Goal: Task Accomplishment & Management: Manage account settings

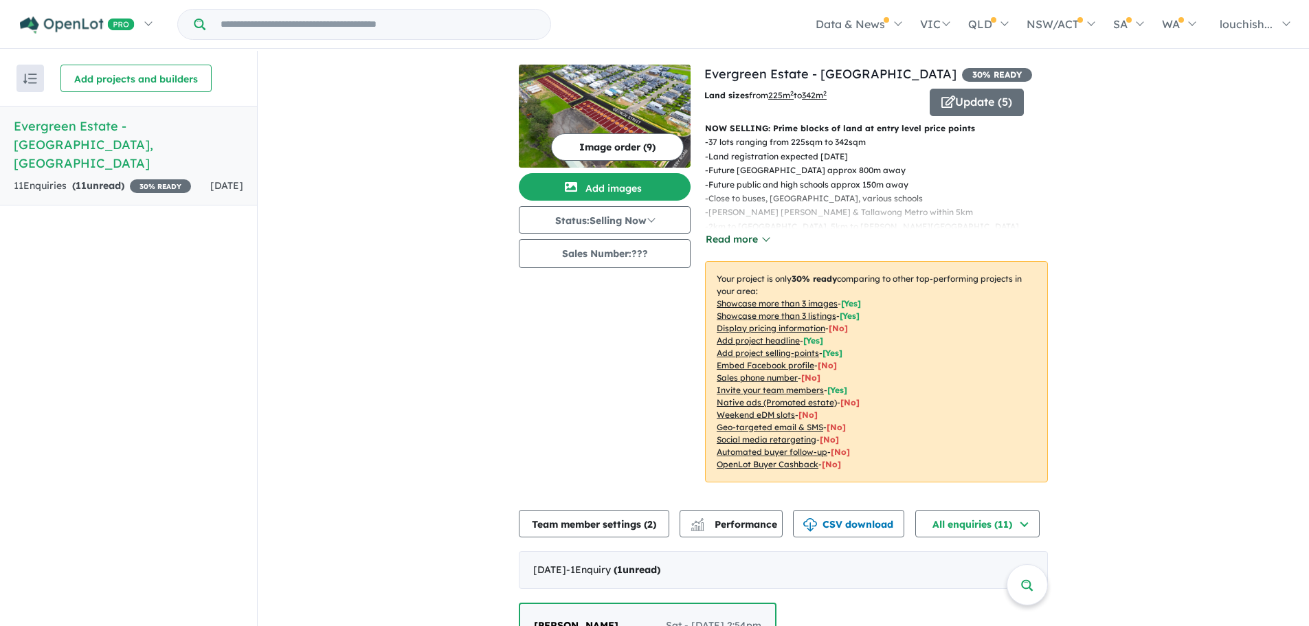
click at [747, 239] on button "Read more" at bounding box center [737, 240] width 65 height 16
click at [725, 243] on button "Read more" at bounding box center [737, 240] width 65 height 16
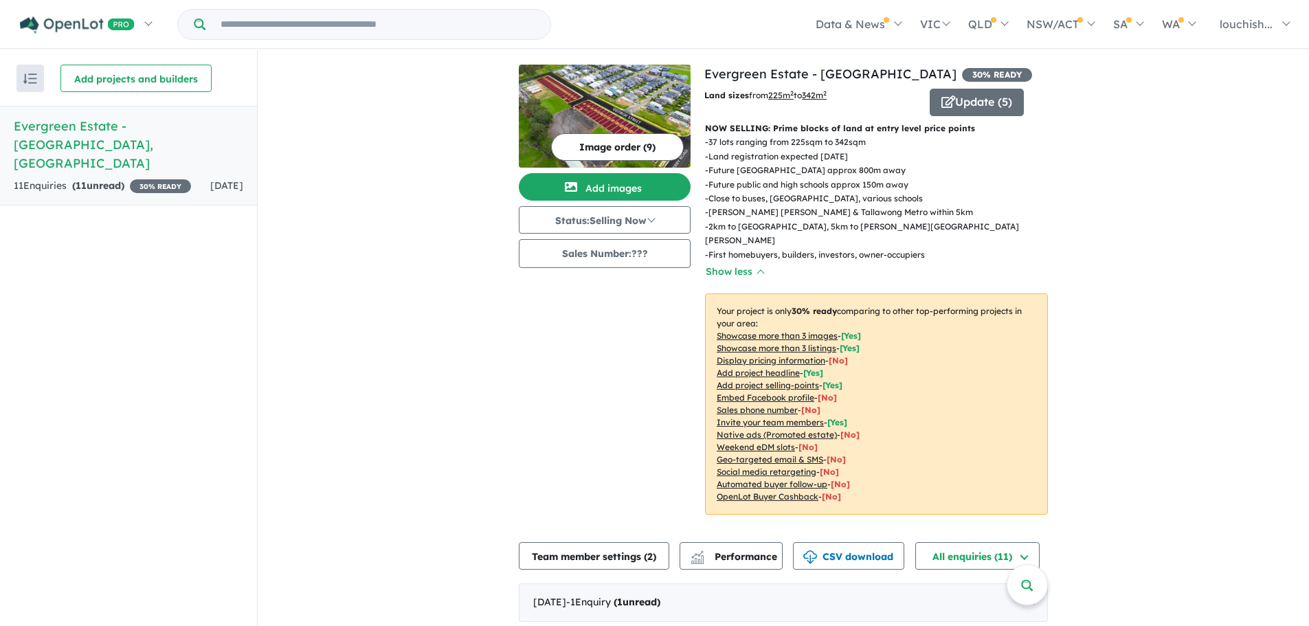
click at [812, 355] on u "Display pricing information" at bounding box center [771, 360] width 109 height 10
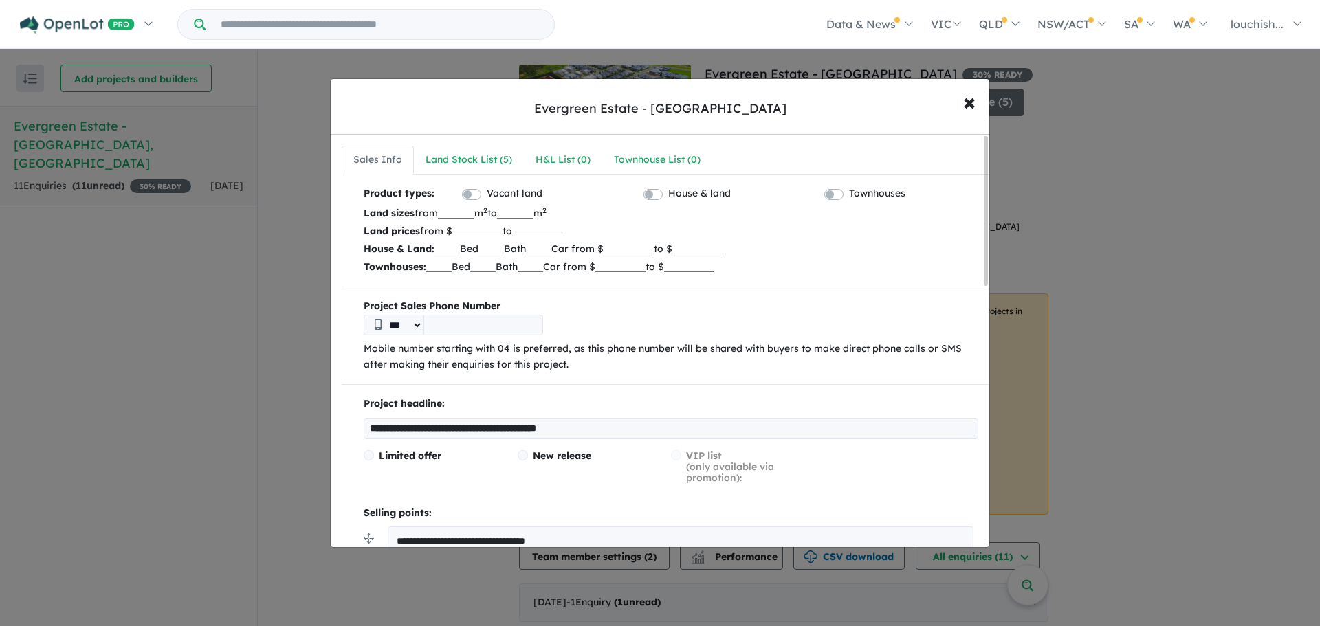
click at [480, 228] on input "number" at bounding box center [477, 230] width 50 height 14
type input "******"
click at [668, 191] on label "House & land" at bounding box center [699, 194] width 63 height 16
click at [482, 329] on input "tel" at bounding box center [483, 325] width 120 height 21
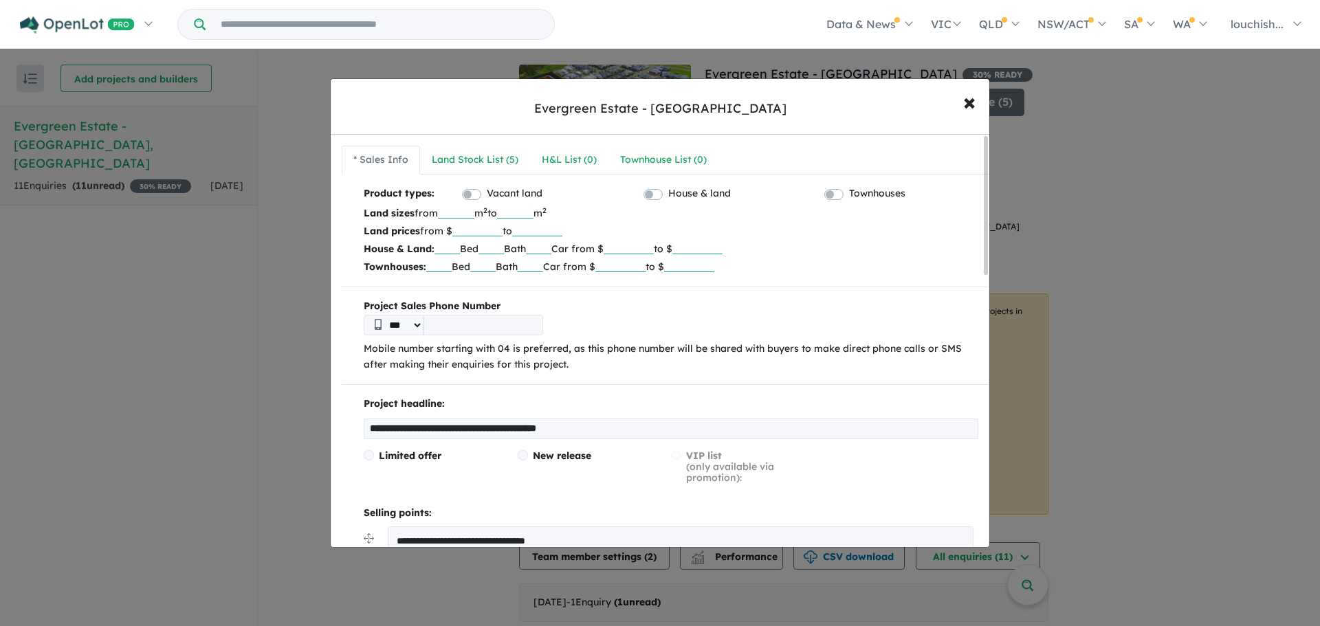
click at [441, 326] on input "tel" at bounding box center [483, 325] width 120 height 21
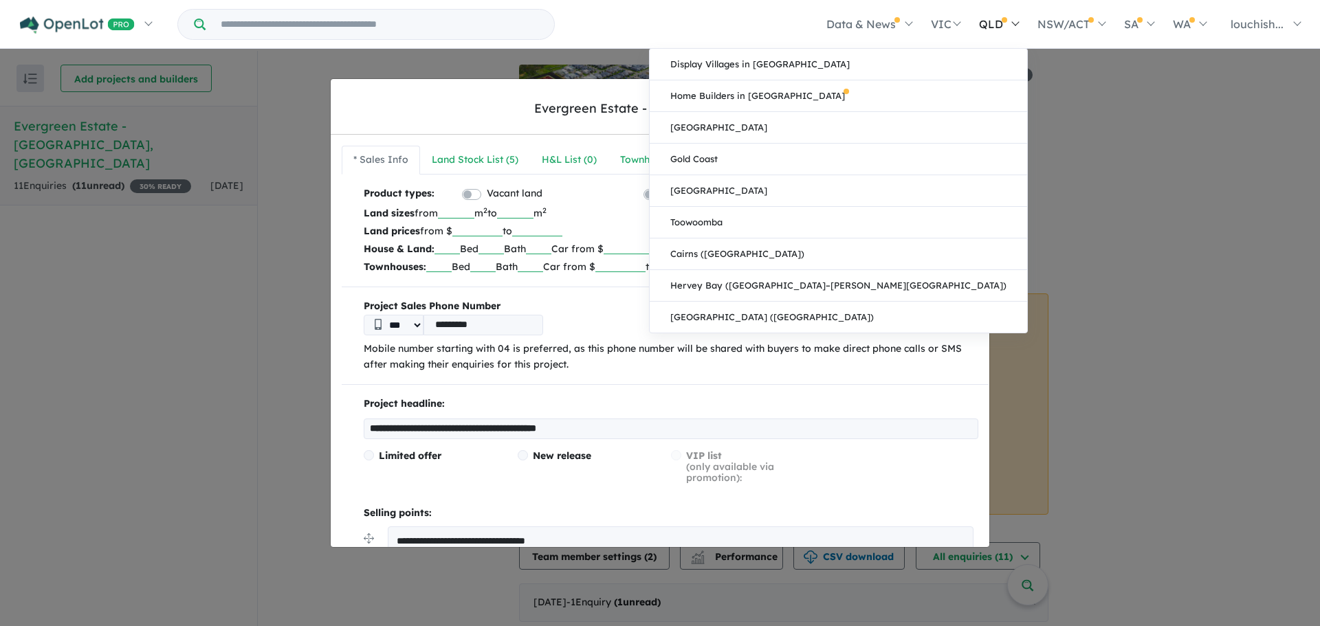
type input "*********"
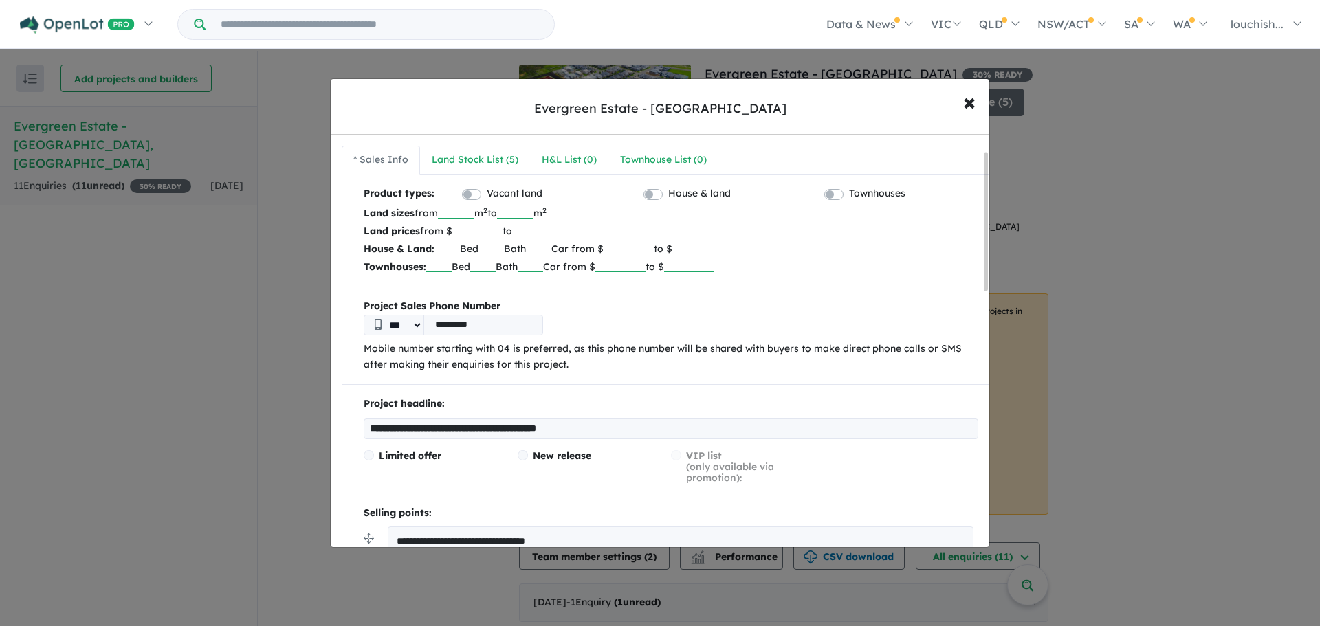
scroll to position [115, 0]
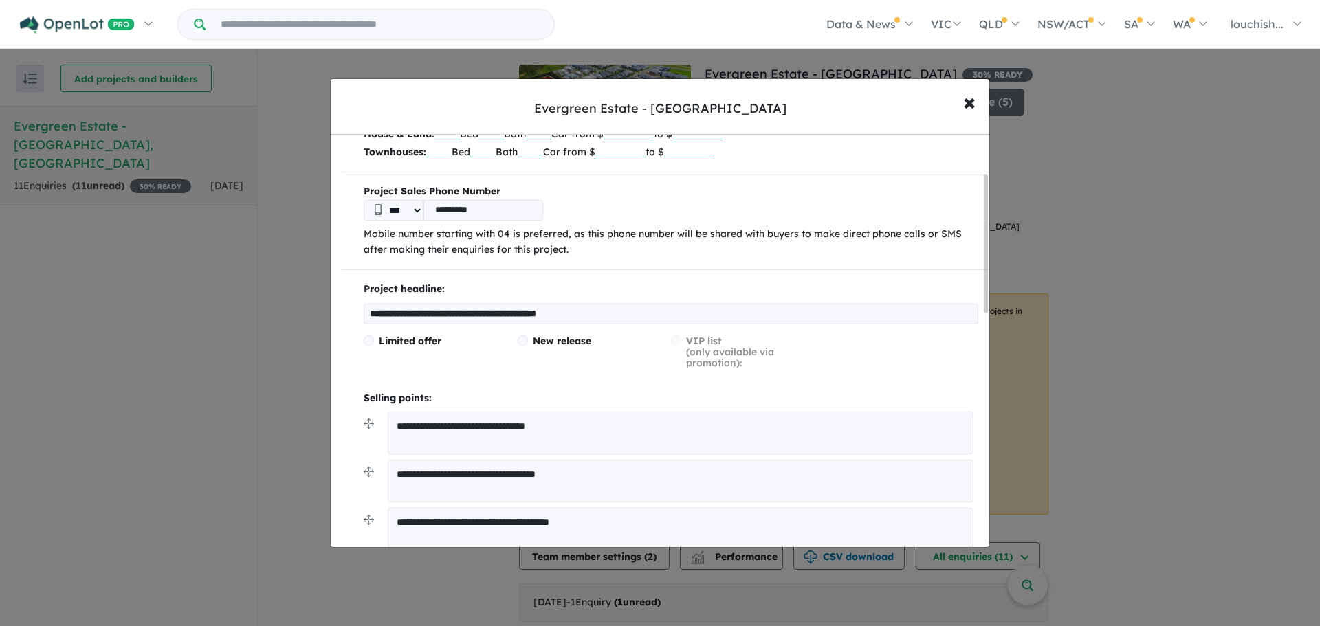
click at [519, 340] on span at bounding box center [522, 340] width 10 height 10
drag, startPoint x: 520, startPoint y: 344, endPoint x: 527, endPoint y: 352, distance: 11.2
click at [520, 343] on span at bounding box center [522, 340] width 10 height 10
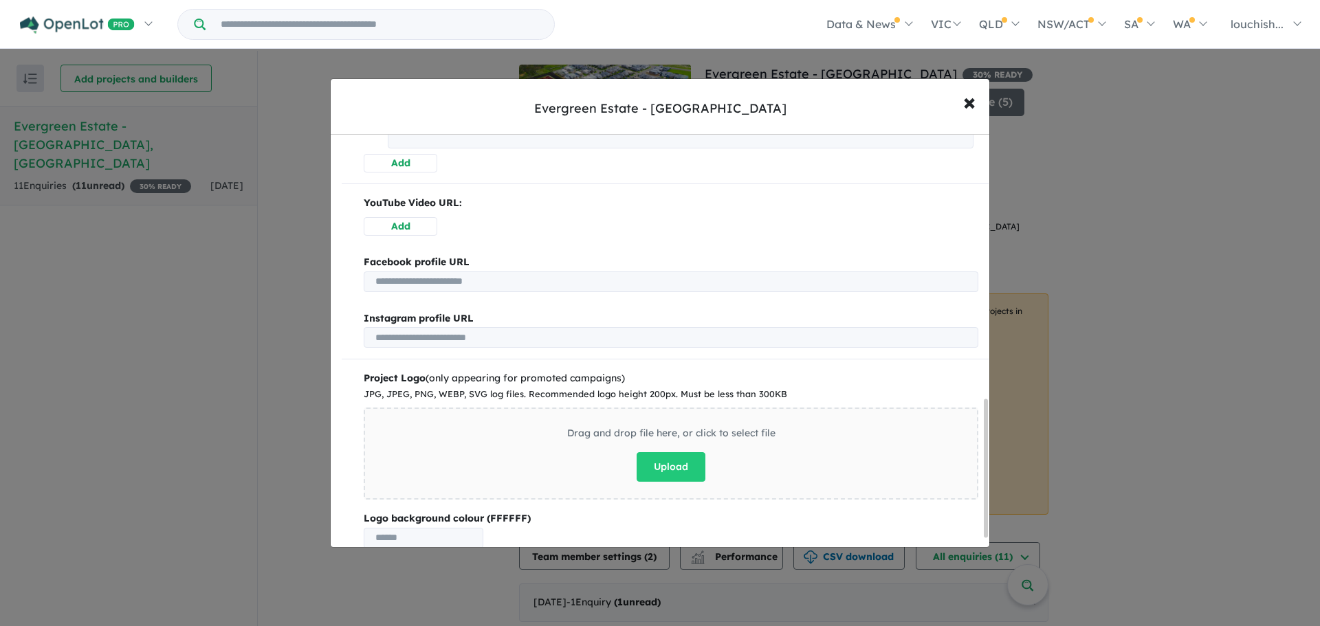
scroll to position [821, 0]
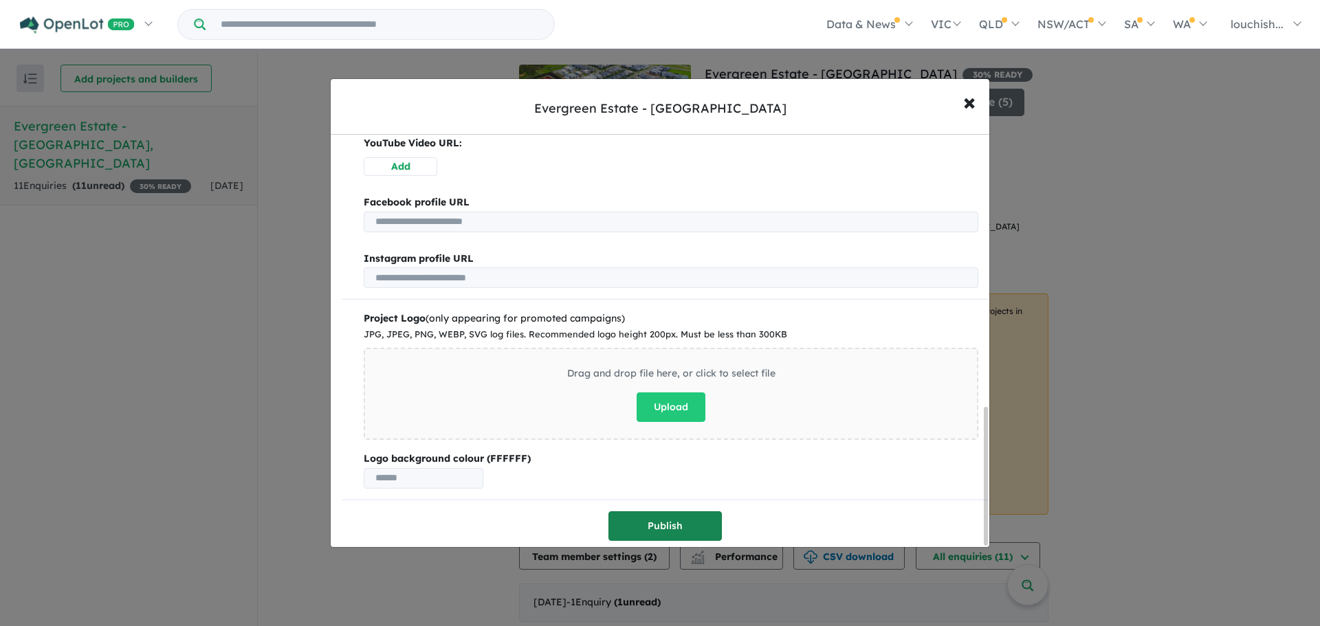
click at [676, 519] on button "Publish" at bounding box center [664, 526] width 113 height 30
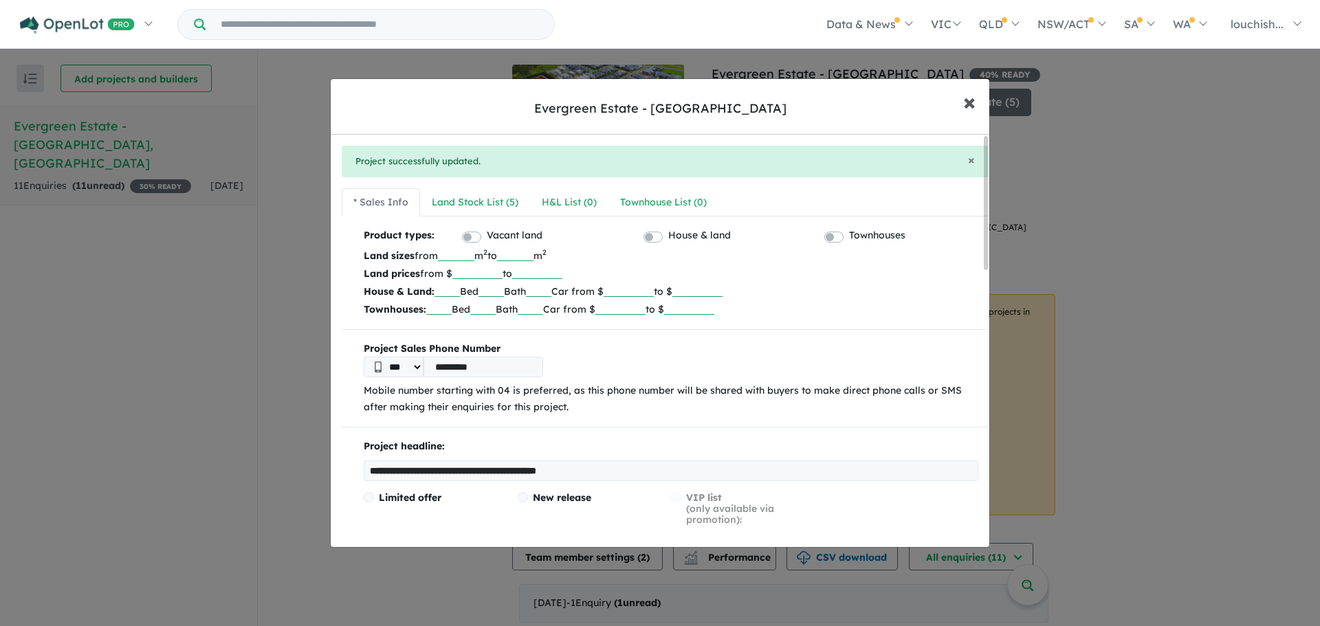
click at [970, 99] on span "×" at bounding box center [969, 102] width 12 height 30
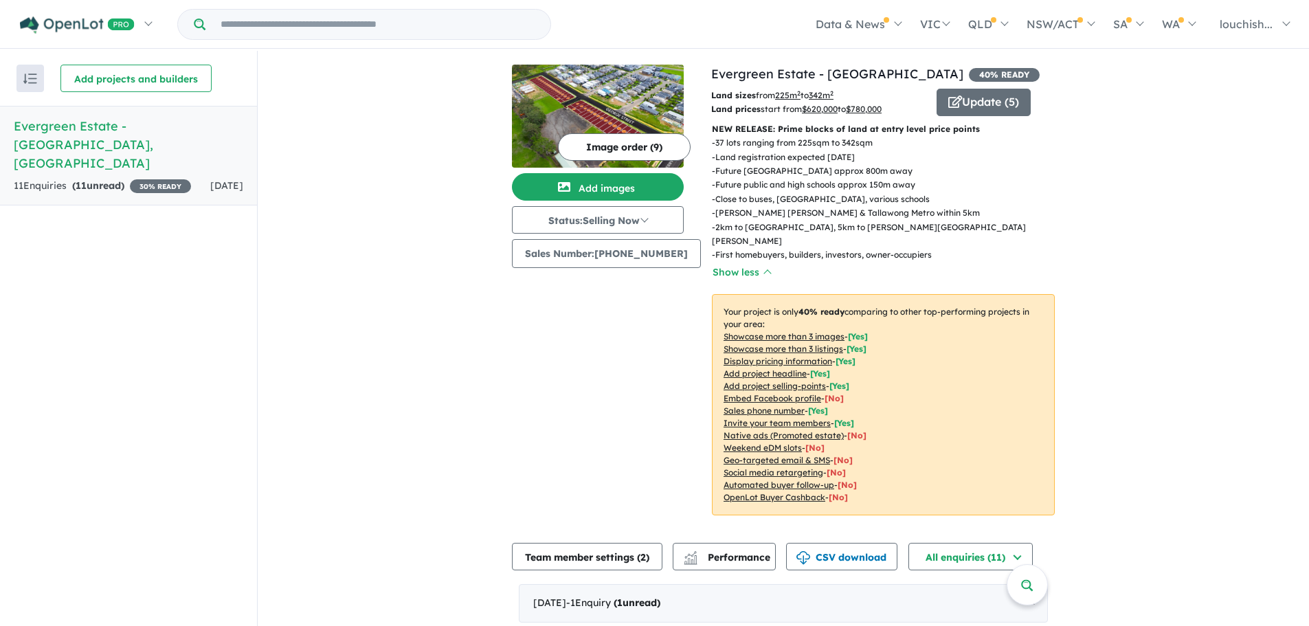
click at [619, 93] on img at bounding box center [598, 116] width 172 height 103
click at [964, 110] on button "Update ( 5 )" at bounding box center [984, 102] width 94 height 27
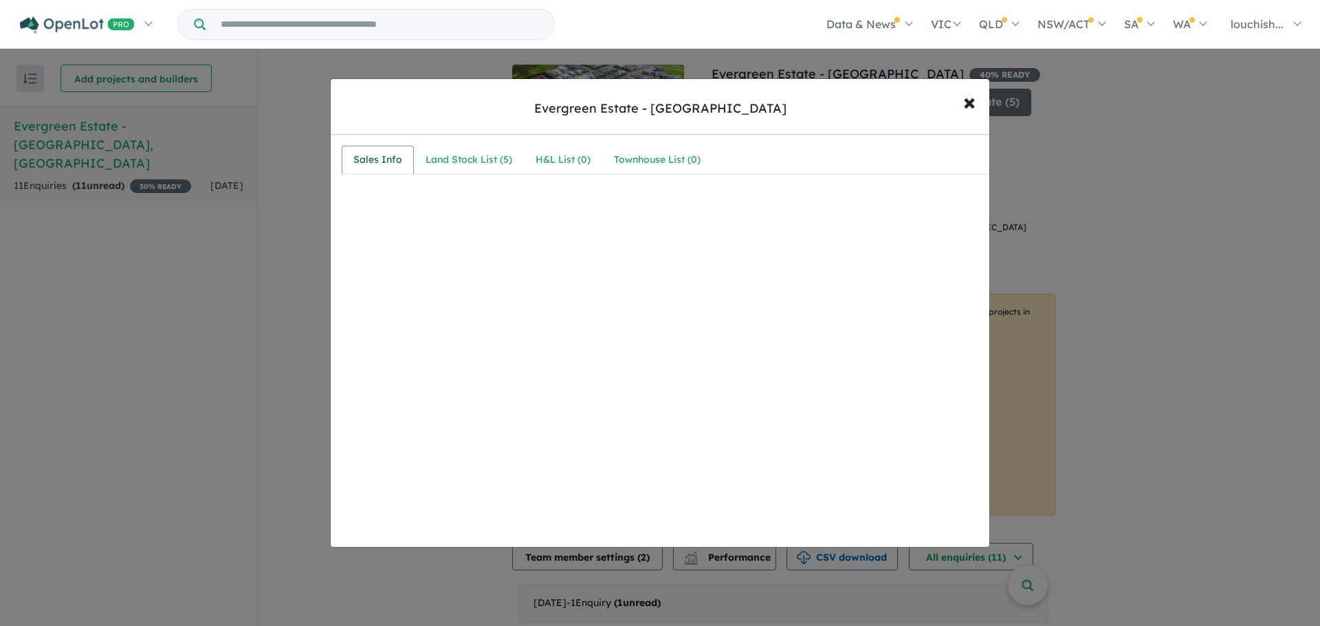
click at [382, 166] on div "Sales Info" at bounding box center [377, 160] width 49 height 16
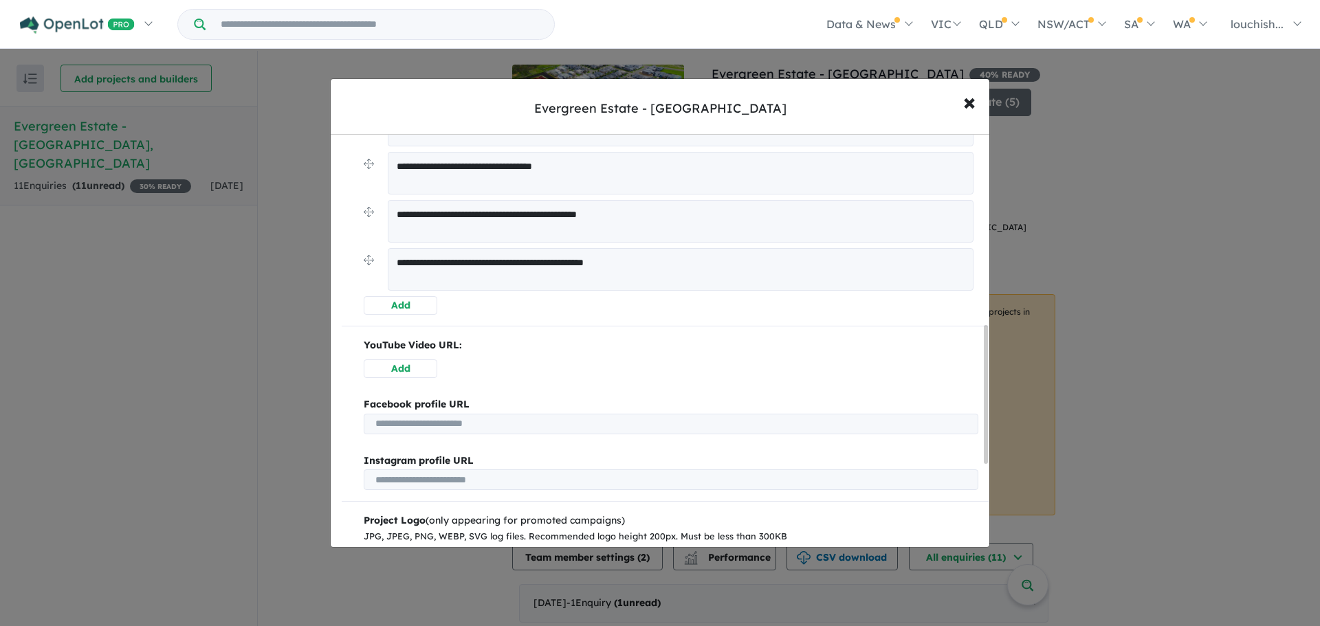
scroll to position [572, 0]
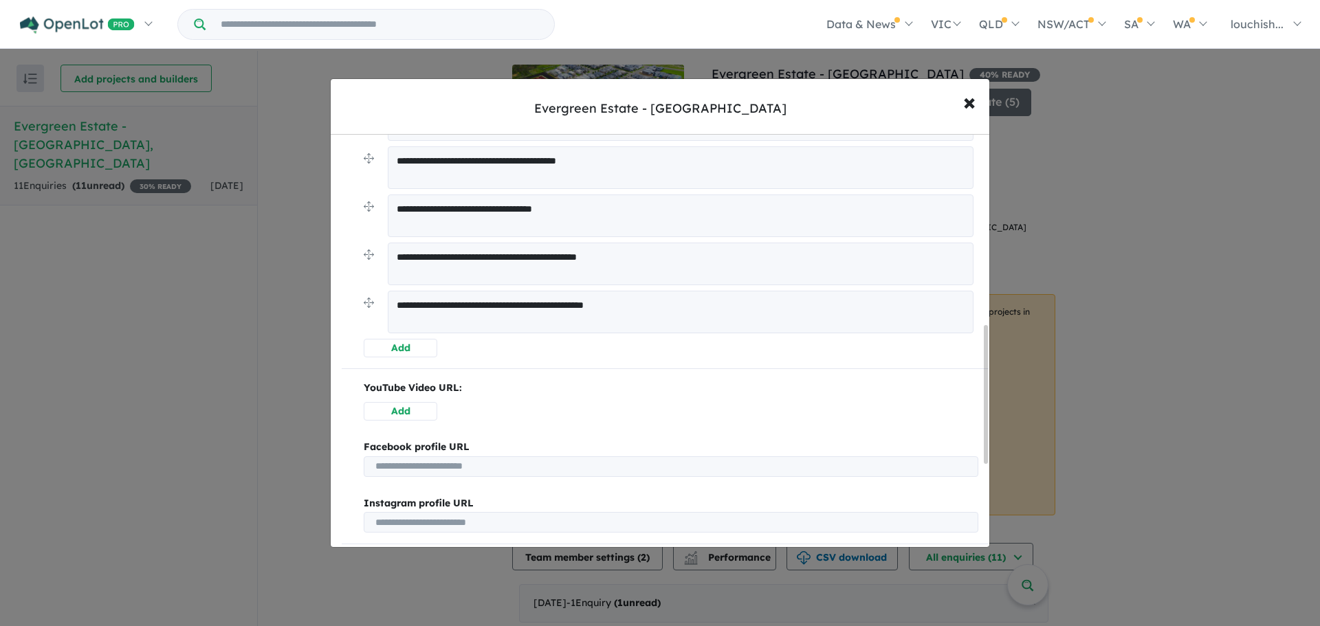
click at [399, 346] on button "Add" at bounding box center [401, 348] width 74 height 19
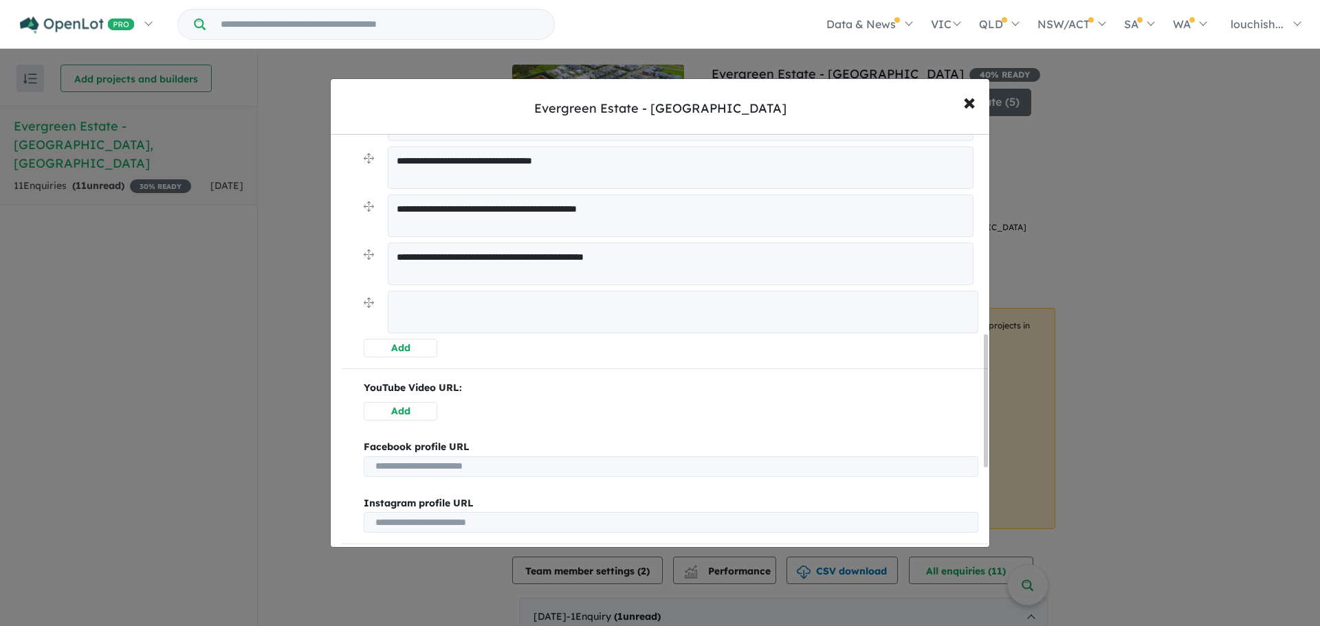
scroll to position [735, 0]
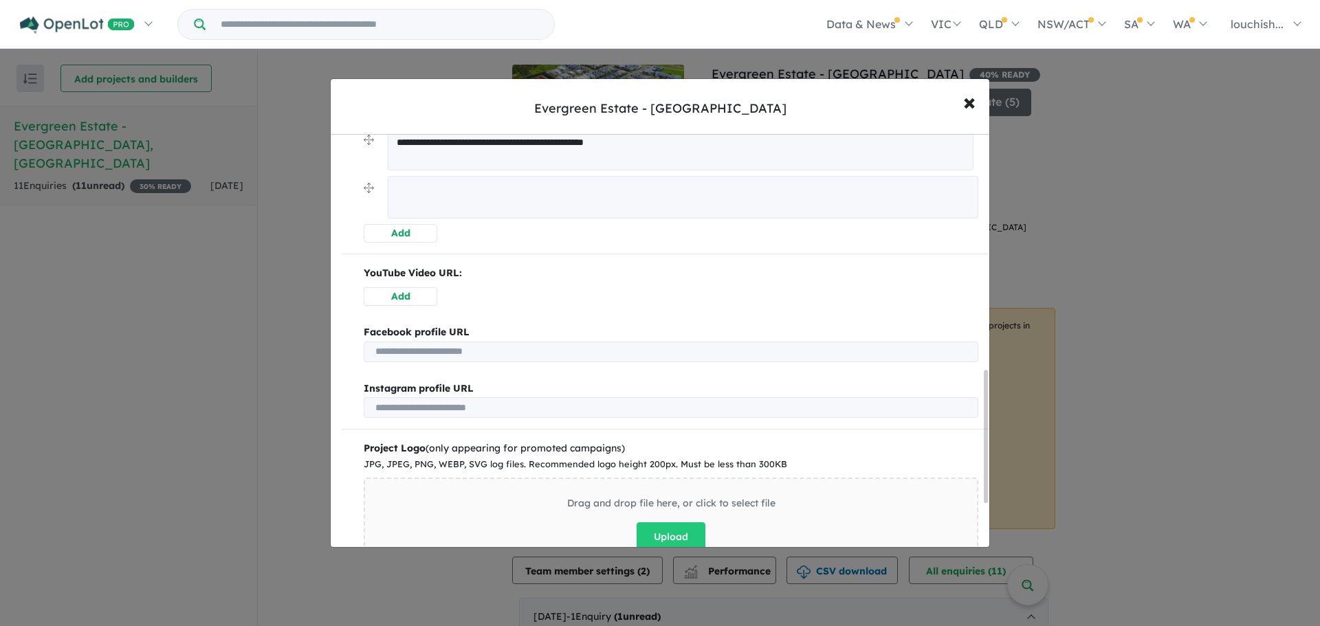
click at [440, 194] on textarea at bounding box center [683, 197] width 590 height 43
paste textarea "**********"
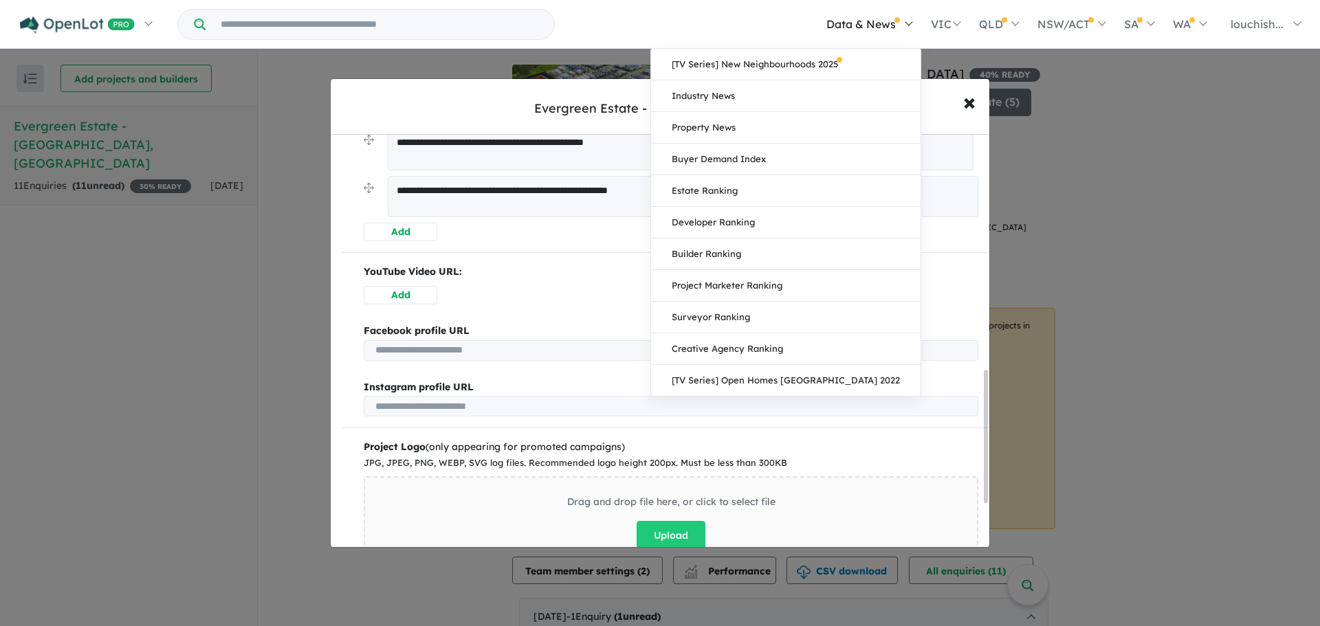
type textarea "**********"
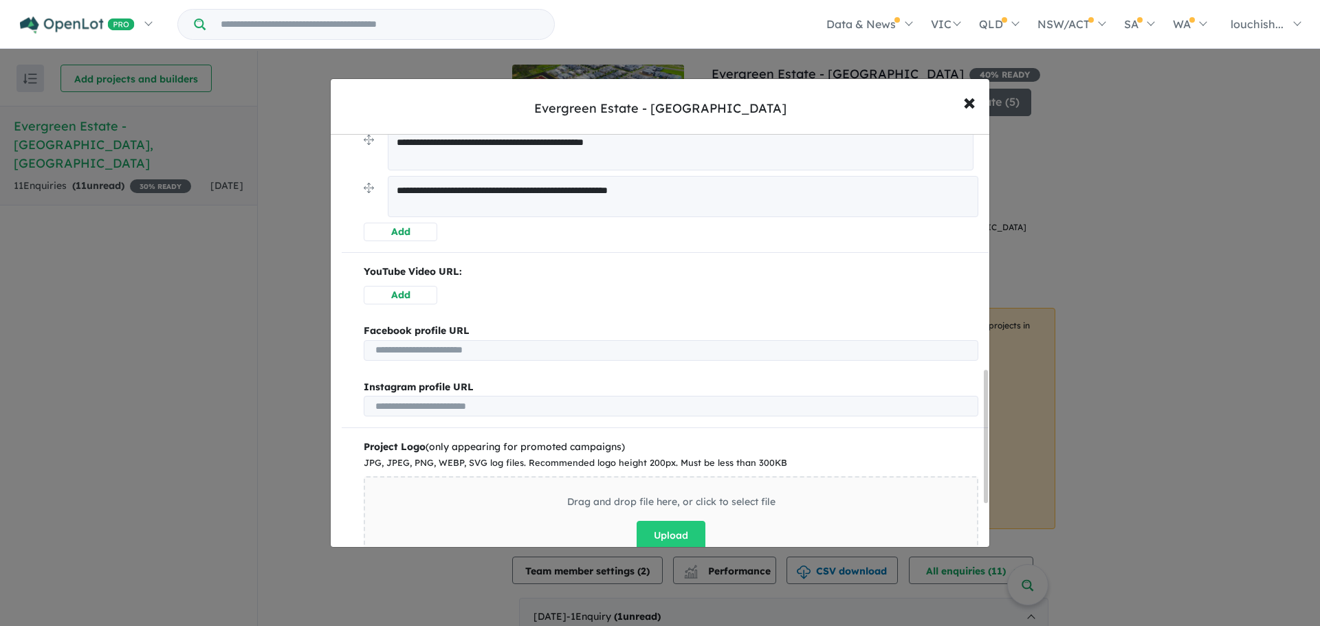
click at [422, 229] on button "Add" at bounding box center [401, 232] width 74 height 19
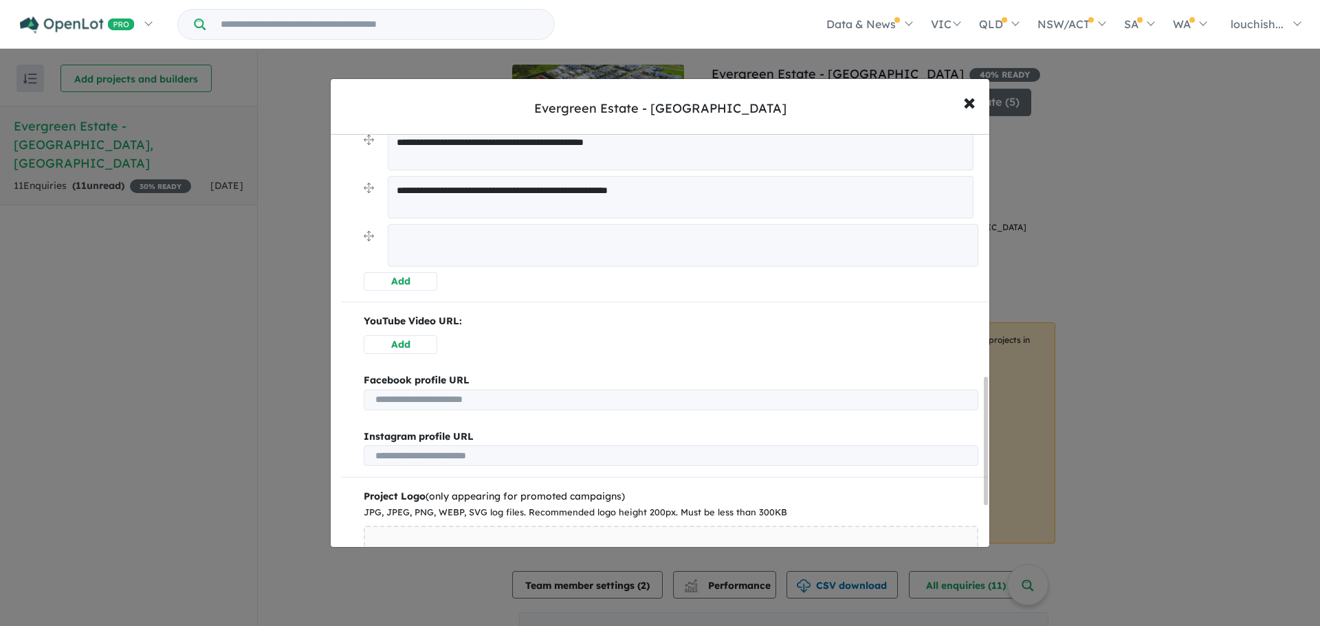
scroll to position [785, 0]
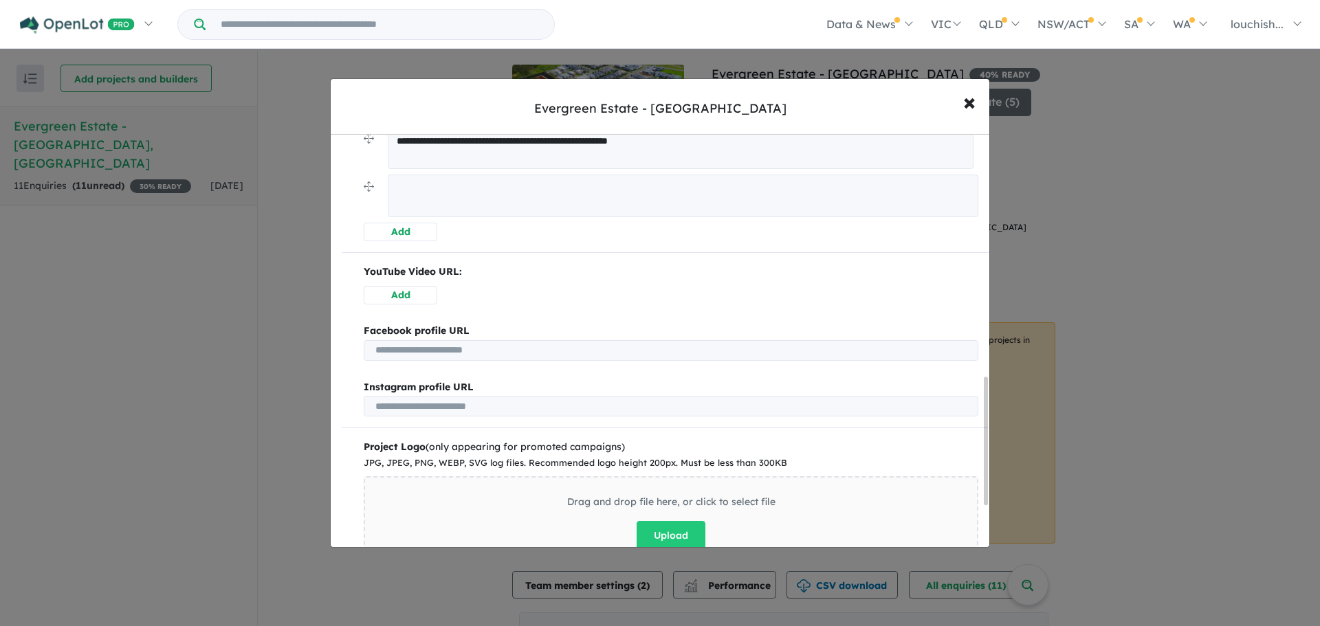
click at [447, 199] on textarea at bounding box center [683, 196] width 590 height 43
paste textarea "**********"
type textarea "**********"
click at [667, 531] on button "Upload" at bounding box center [670, 535] width 69 height 30
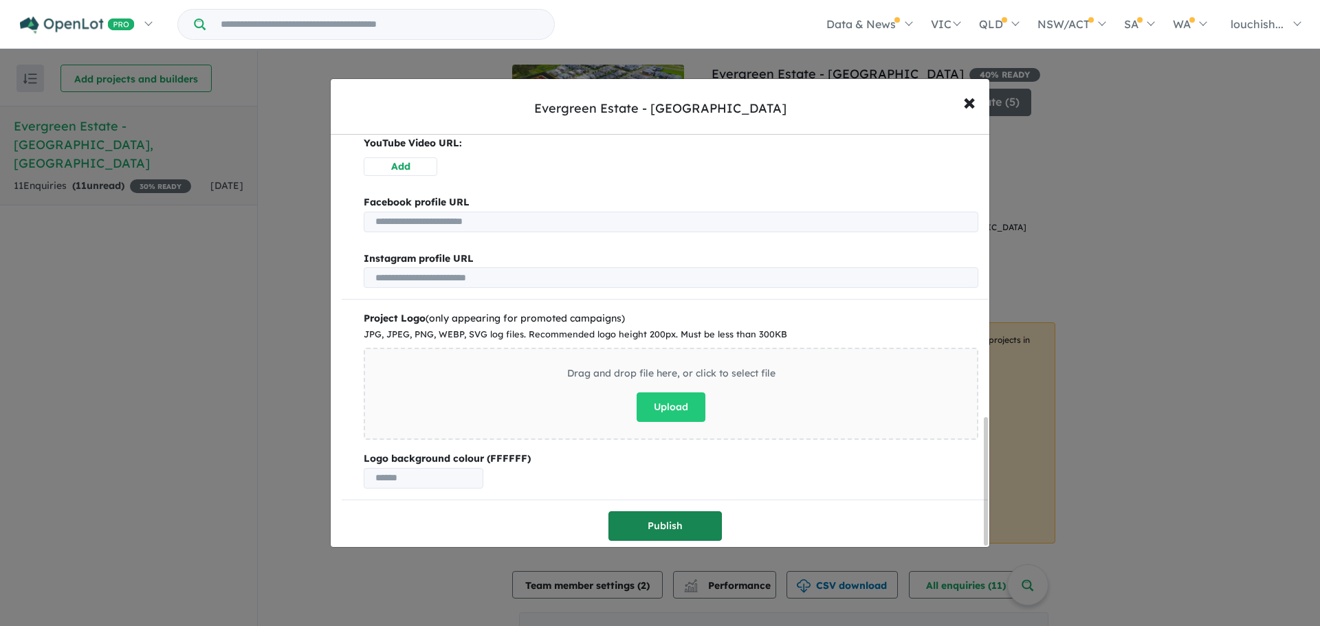
click at [650, 514] on button "Publish" at bounding box center [664, 526] width 113 height 30
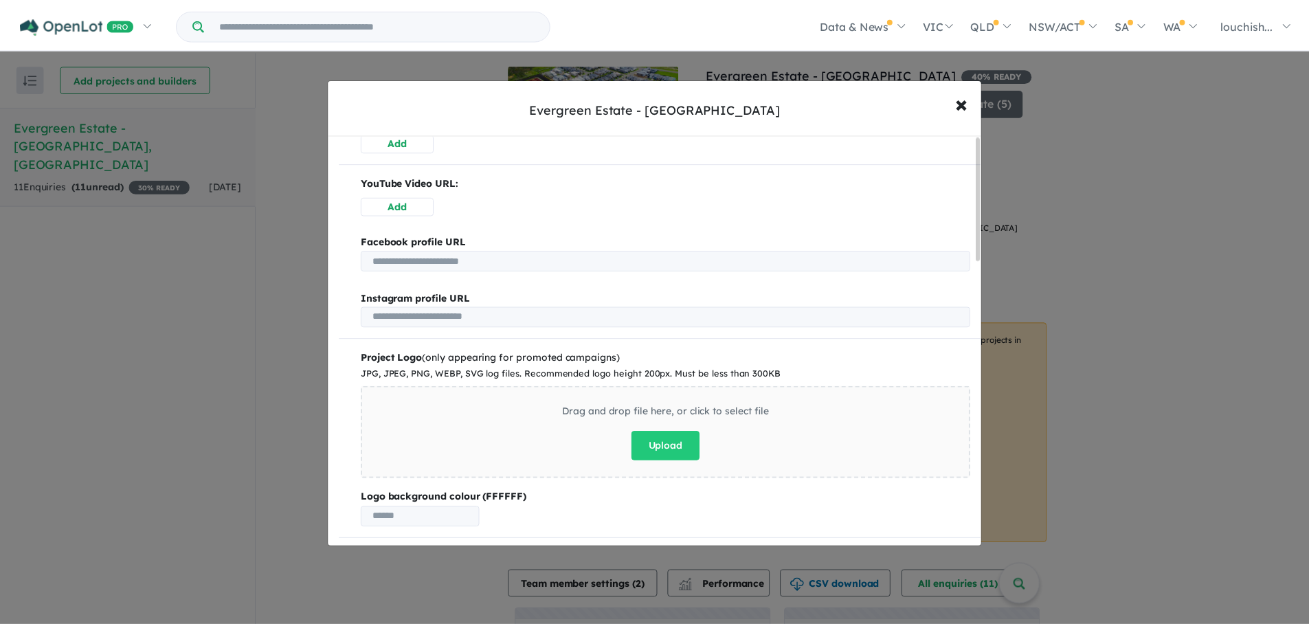
scroll to position [0, 0]
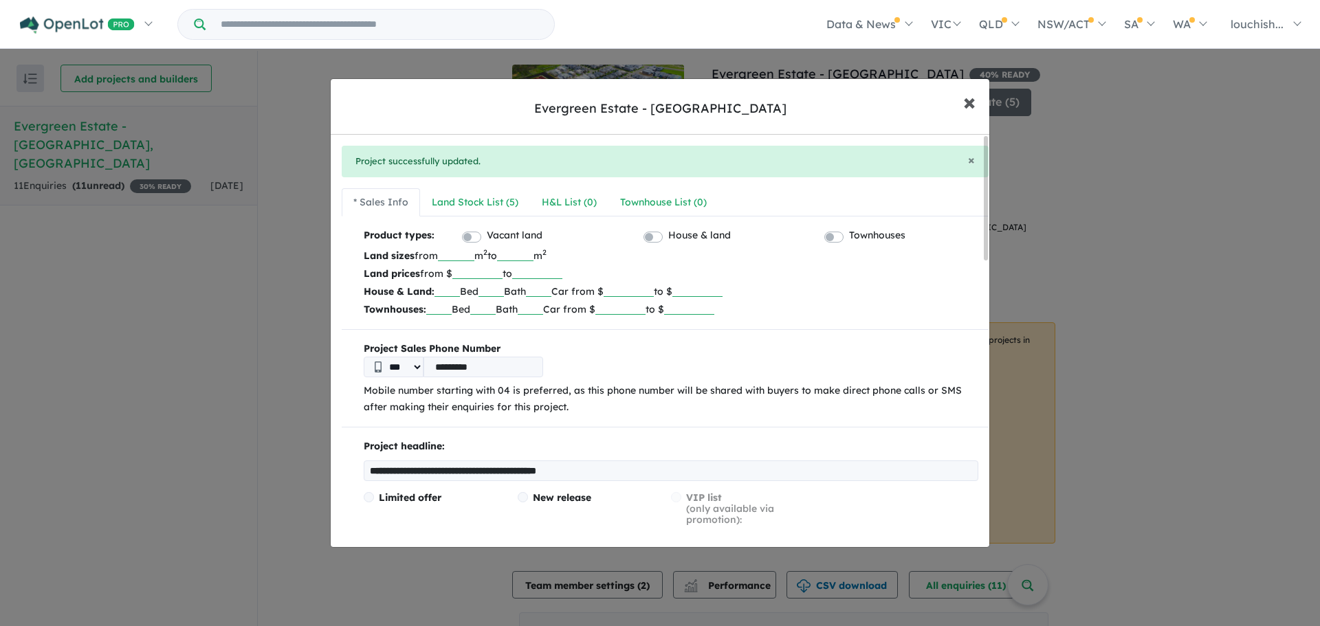
click at [971, 97] on span "×" at bounding box center [969, 102] width 12 height 30
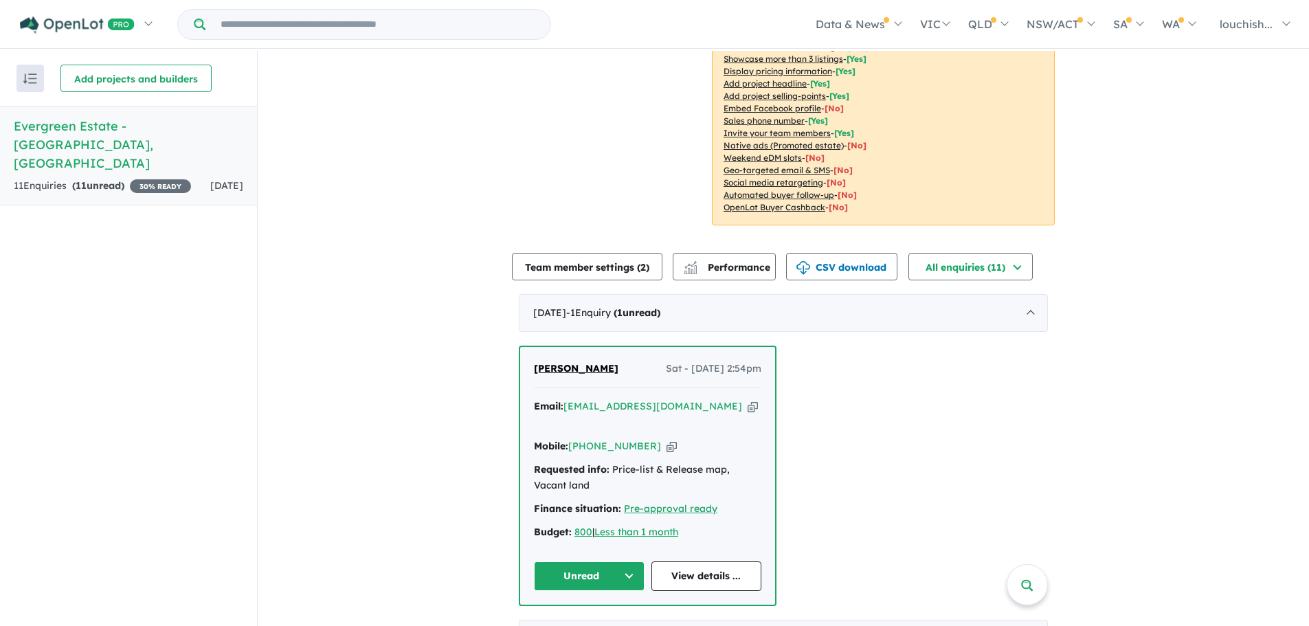
scroll to position [344, 0]
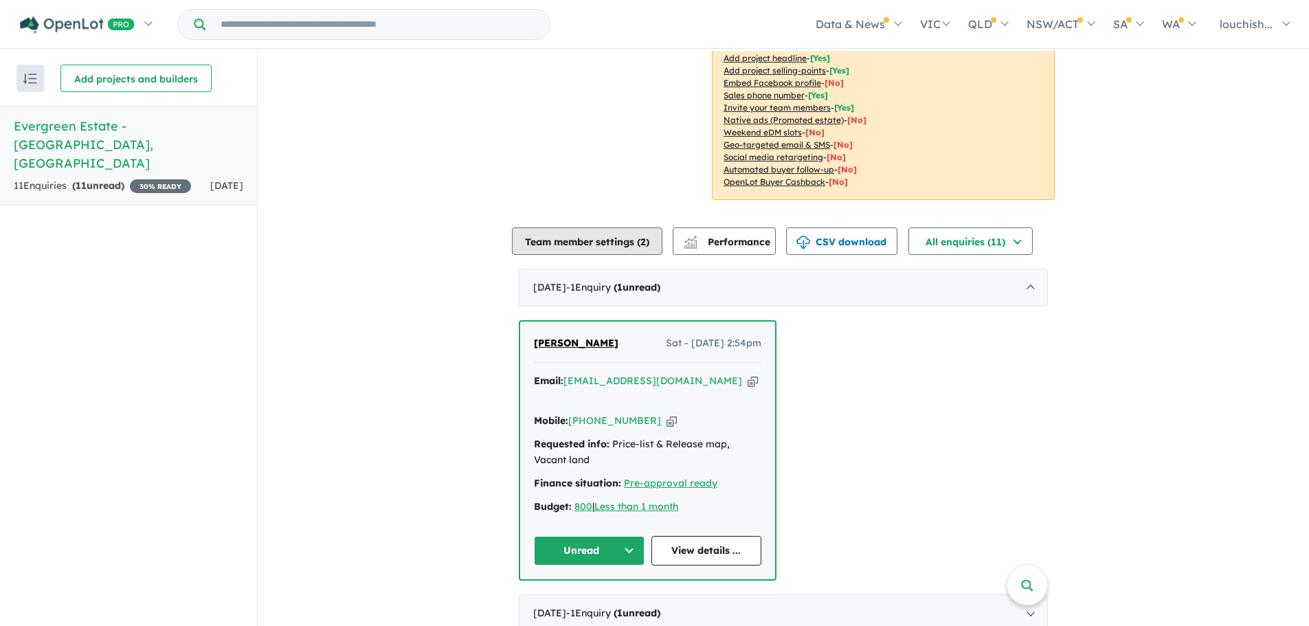
click at [619, 227] on button "Team member settings ( 2 )" at bounding box center [587, 240] width 151 height 27
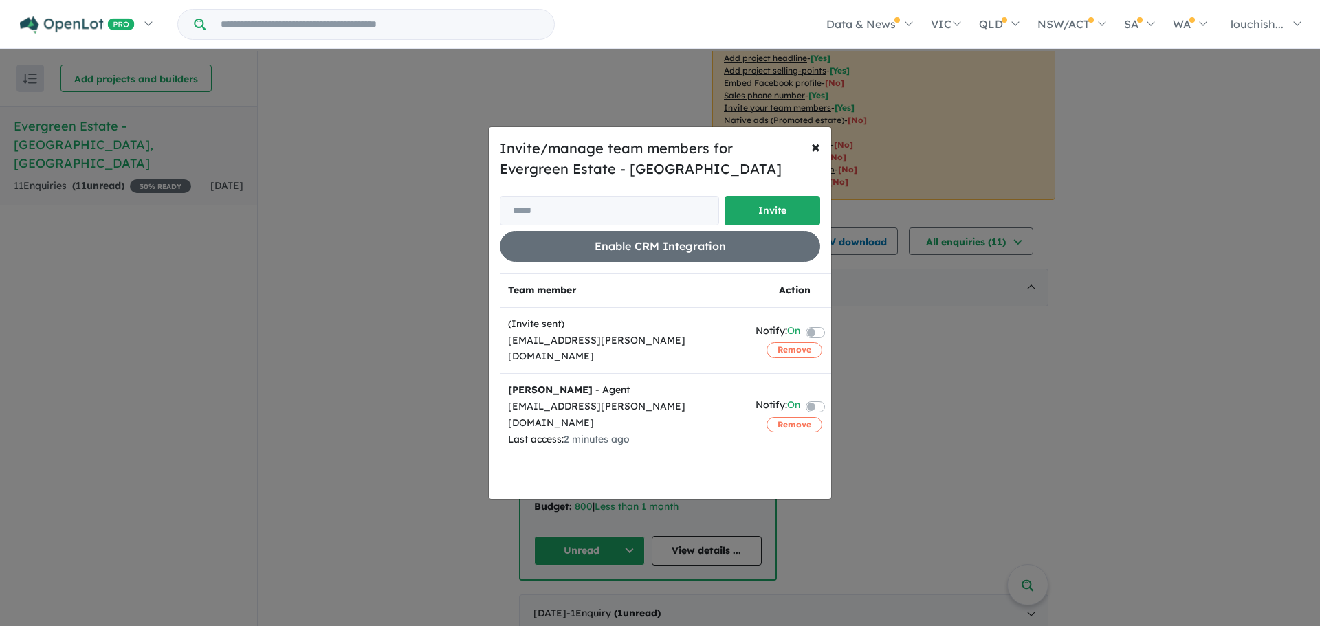
click at [830, 397] on label at bounding box center [831, 405] width 3 height 16
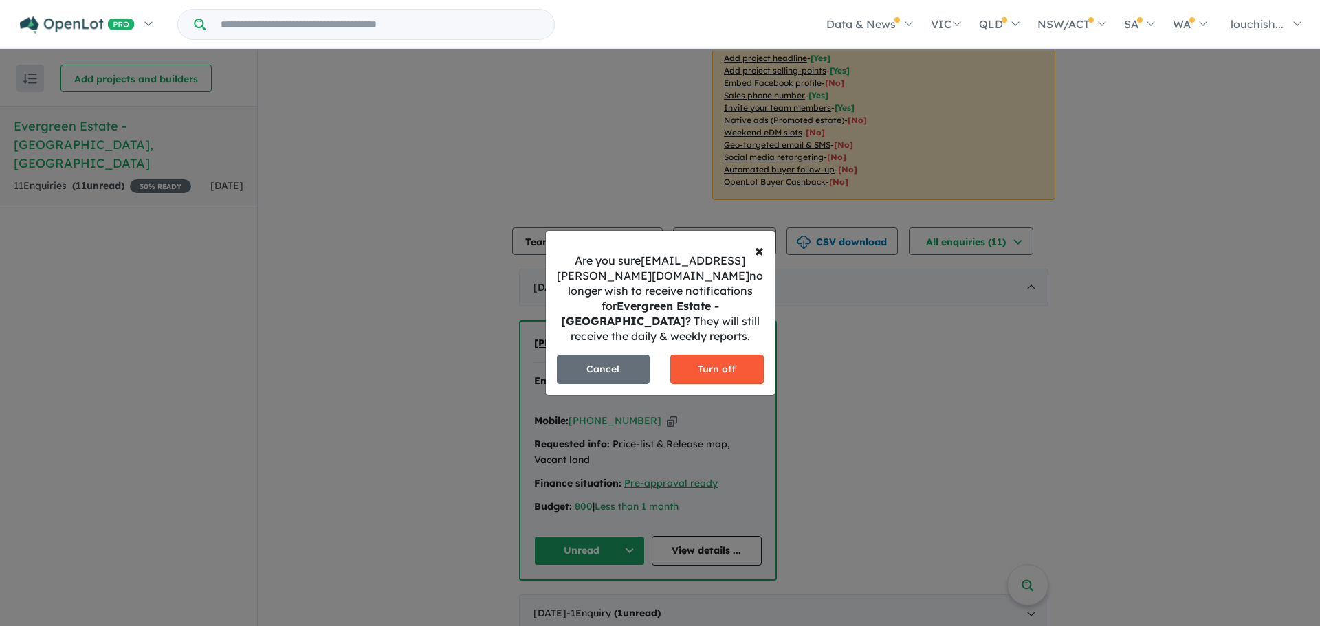
click at [706, 356] on button "Turn off" at bounding box center [716, 370] width 93 height 30
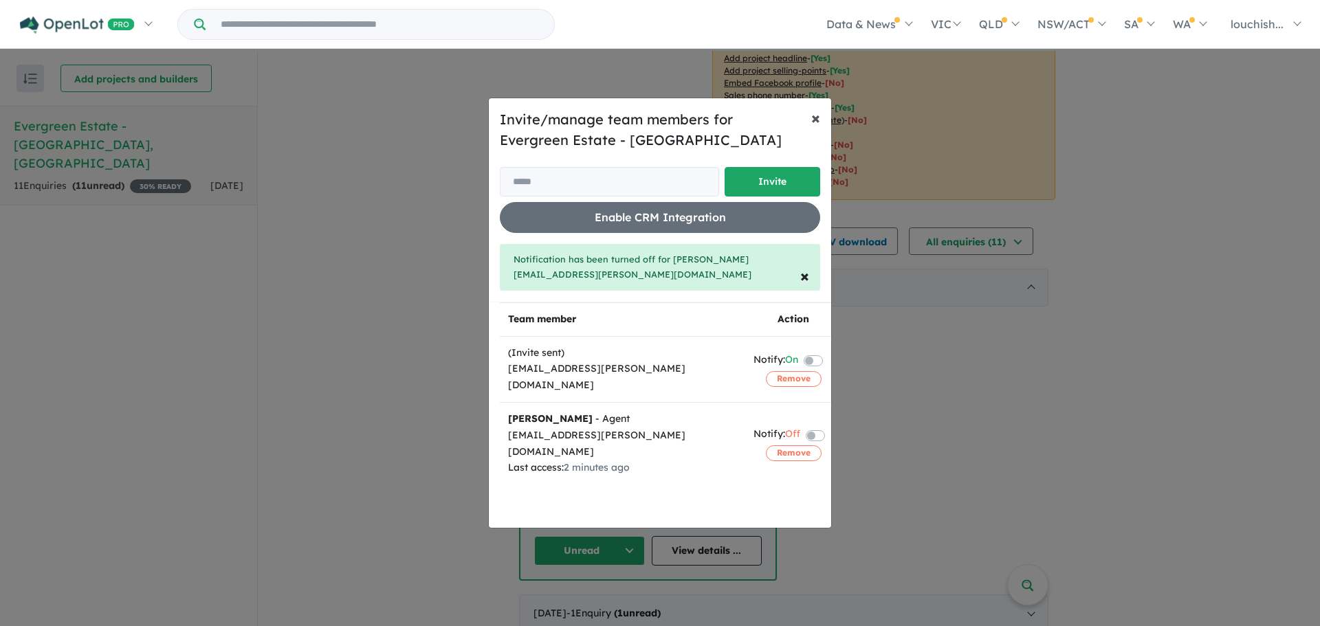
click at [814, 121] on span "×" at bounding box center [815, 117] width 9 height 21
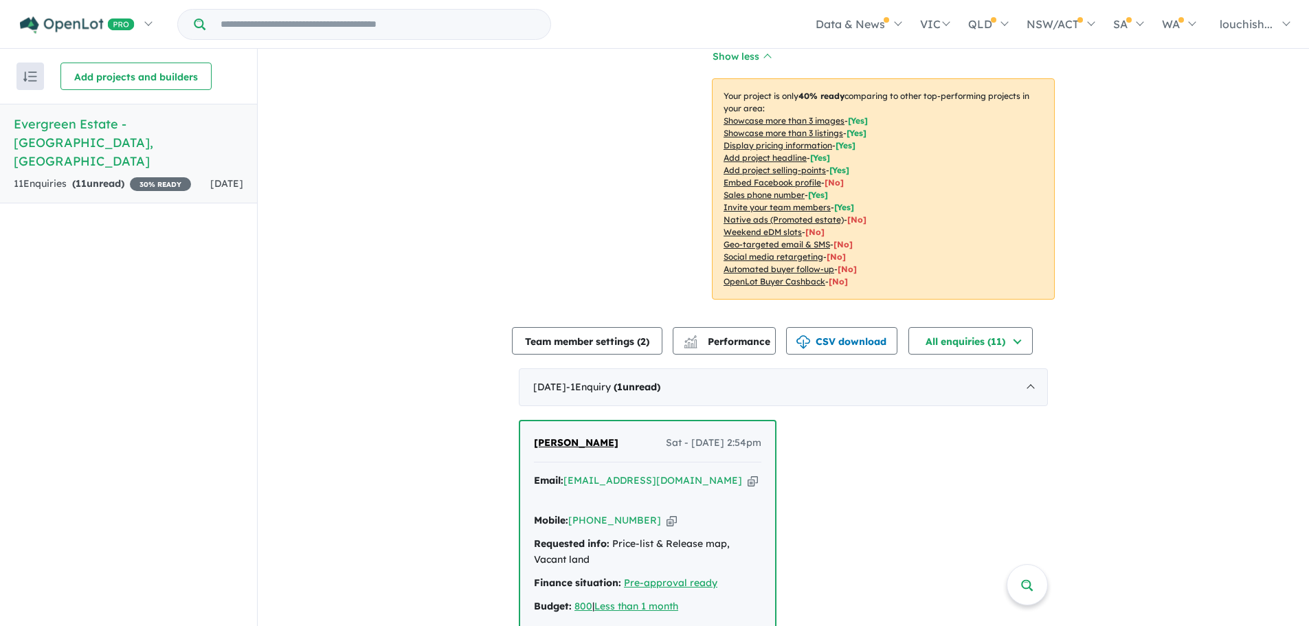
scroll to position [0, 0]
